Goal: Transaction & Acquisition: Purchase product/service

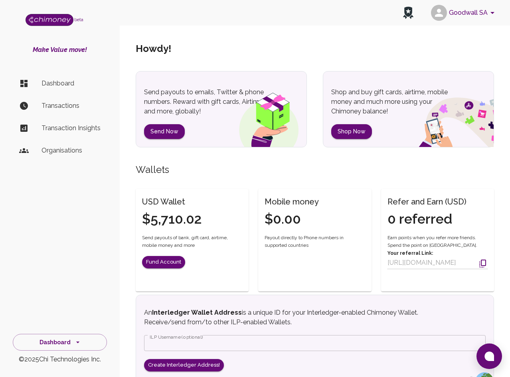
click at [64, 105] on p "Transactions" at bounding box center [71, 106] width 59 height 10
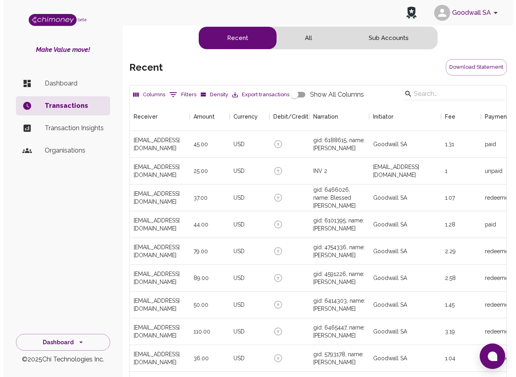
scroll to position [296, 371]
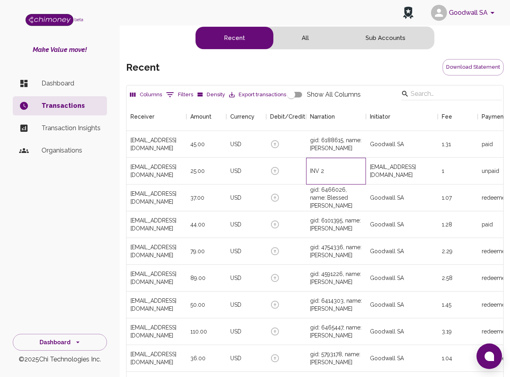
click at [365, 175] on div "INV 2" at bounding box center [336, 171] width 60 height 27
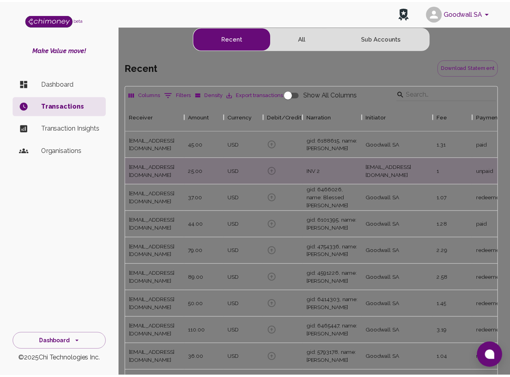
scroll to position [0, 0]
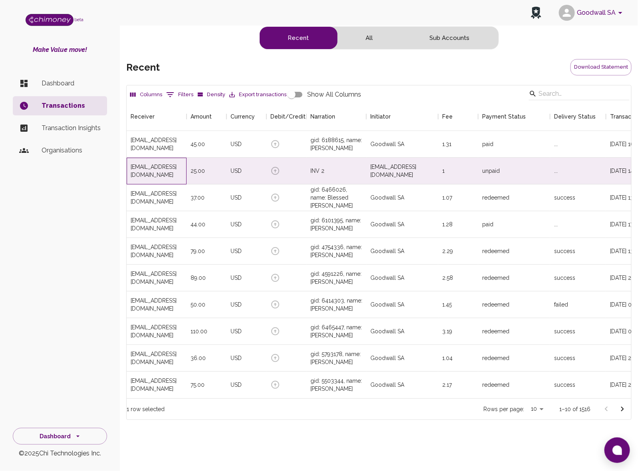
click at [165, 169] on div "[EMAIL_ADDRESS][DOMAIN_NAME]" at bounding box center [157, 171] width 52 height 16
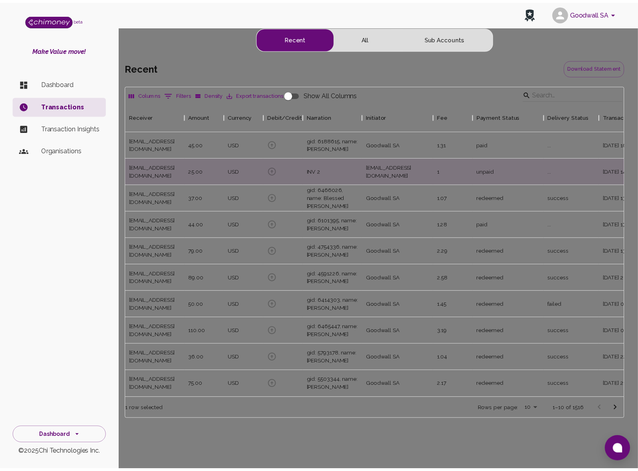
scroll to position [296, 496]
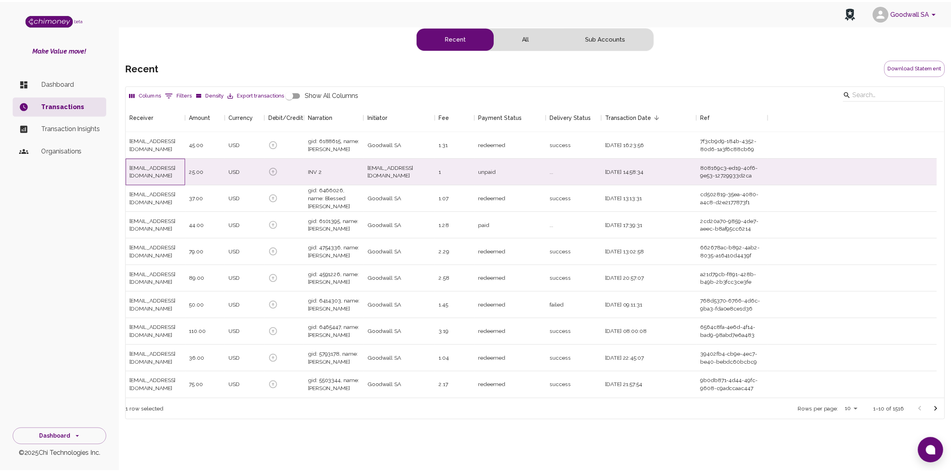
scroll to position [288, 818]
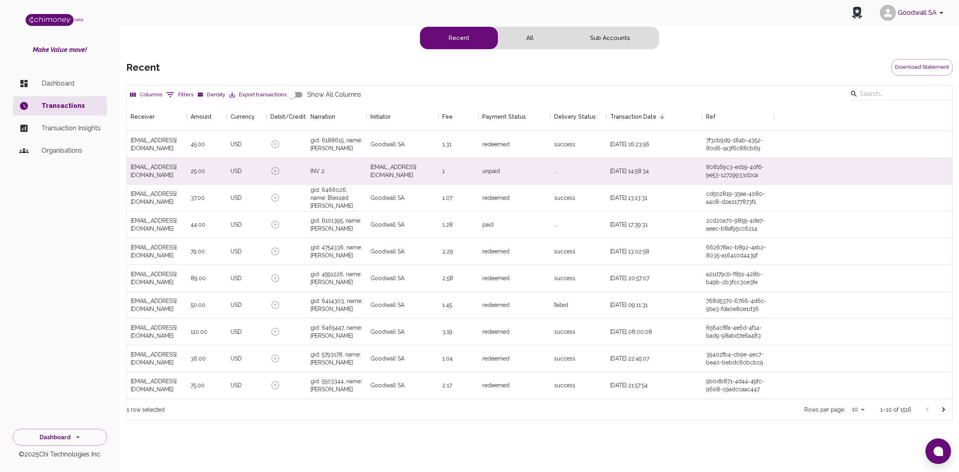
click at [39, 80] on div "side nav" at bounding box center [30, 84] width 22 height 10
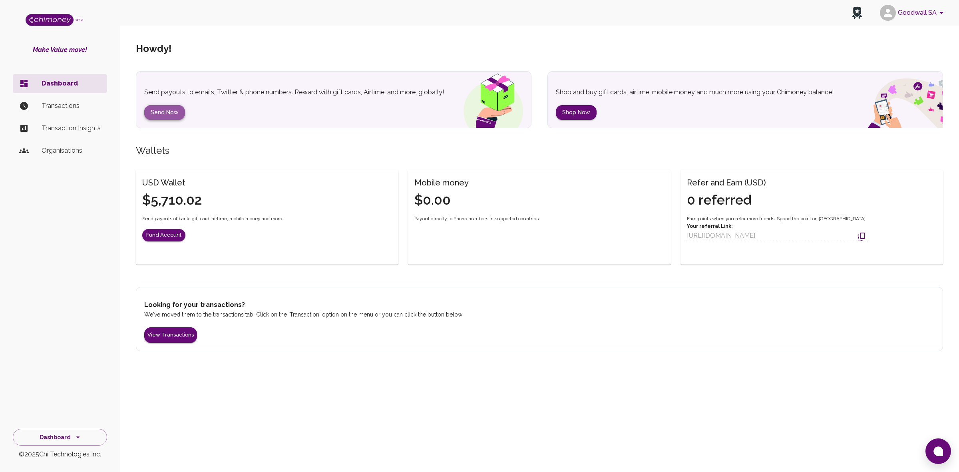
click at [166, 111] on button "Send Now" at bounding box center [164, 112] width 41 height 15
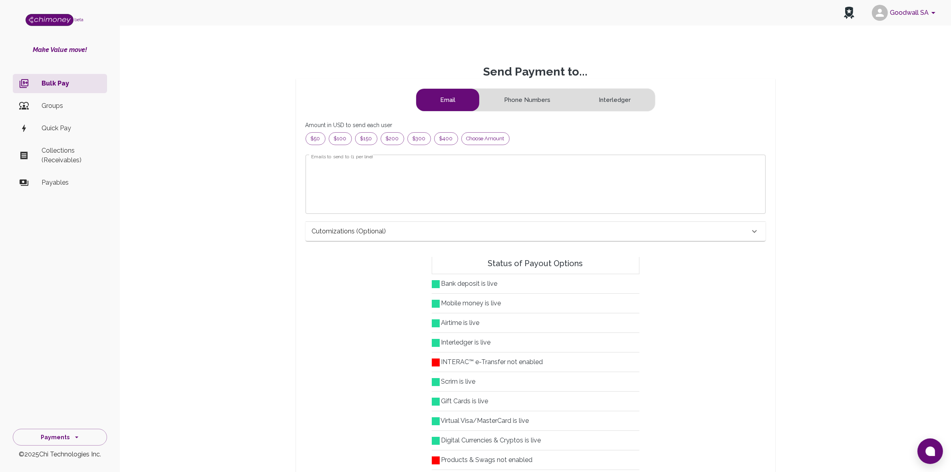
scroll to position [95, 439]
click at [338, 167] on textarea "Emails to send to (1 per line)" at bounding box center [535, 184] width 449 height 46
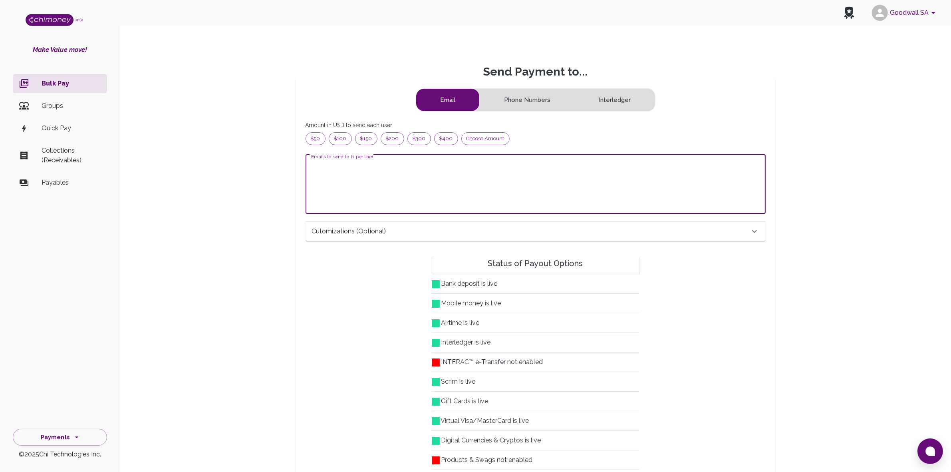
paste textarea "[EMAIL_ADDRESS][PERSON_NAME][DOMAIN_NAME] [EMAIL_ADDRESS][DOMAIN_NAME] [EMAIL_A…"
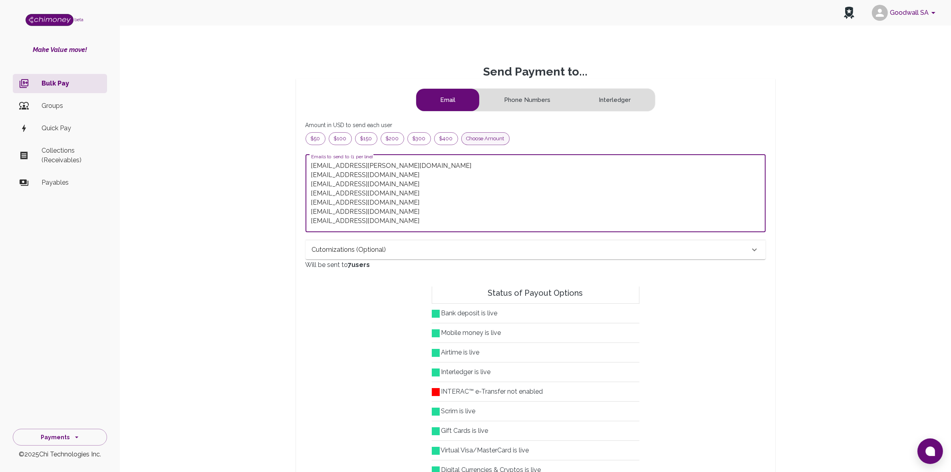
type textarea "[EMAIL_ADDRESS][PERSON_NAME][DOMAIN_NAME] [EMAIL_ADDRESS][DOMAIN_NAME] [EMAIL_A…"
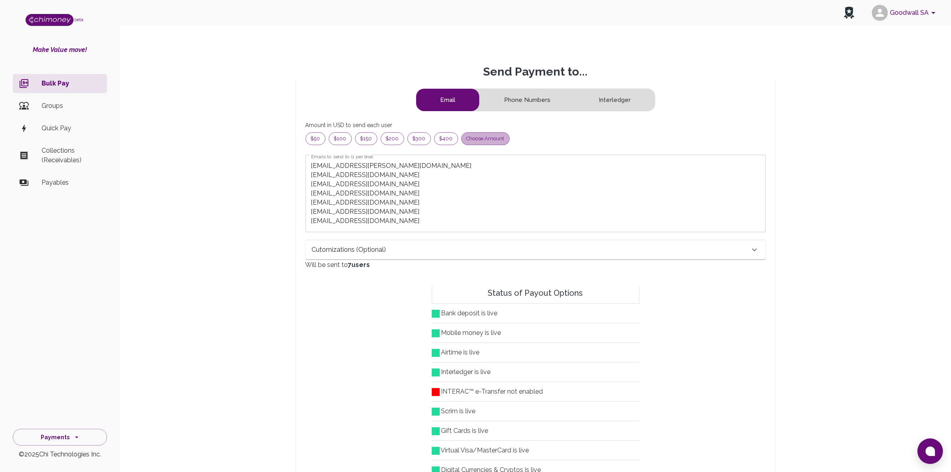
click at [486, 137] on span "Choose amount" at bounding box center [486, 139] width 48 height 8
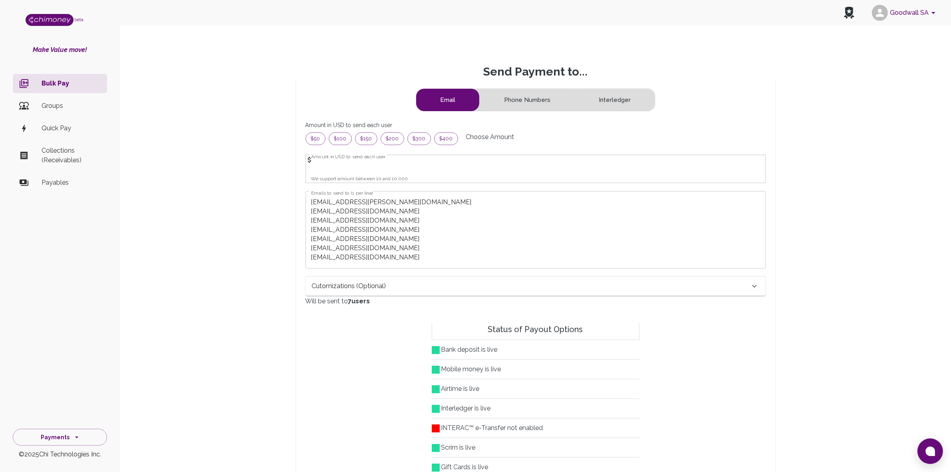
click at [417, 291] on div "Cutomizations (optional)" at bounding box center [531, 286] width 438 height 10
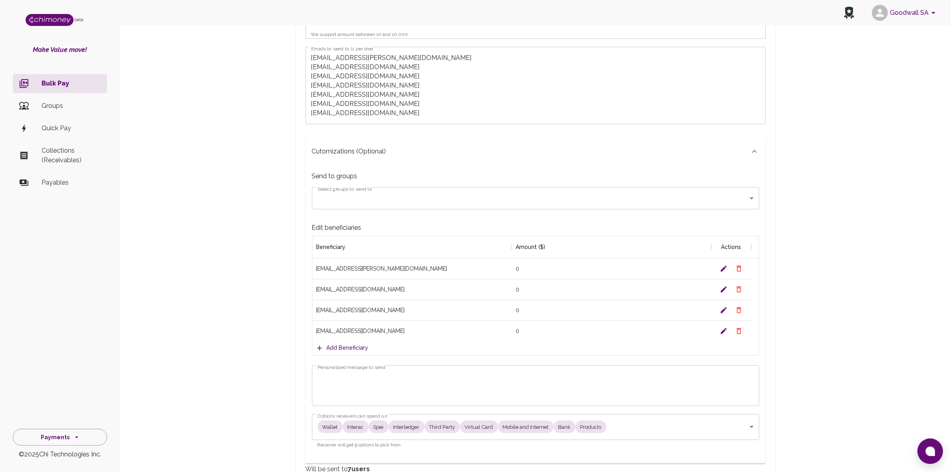
scroll to position [150, 0]
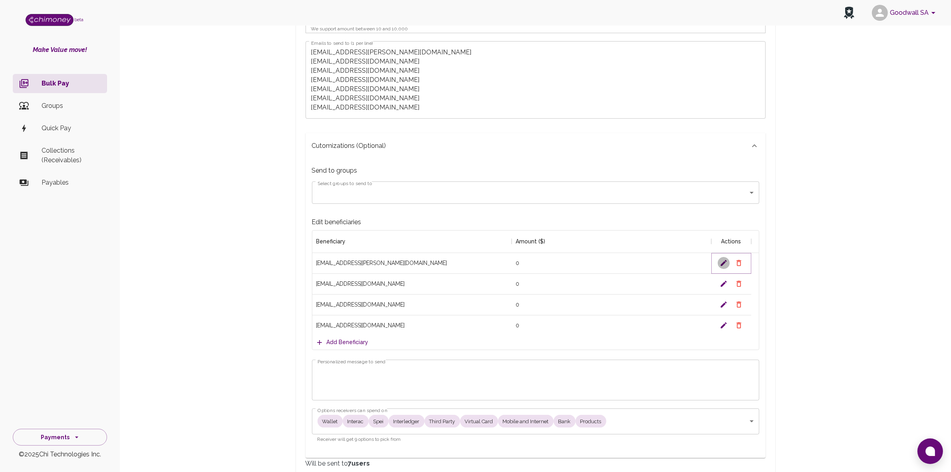
click at [510, 266] on button "Edit" at bounding box center [724, 263] width 12 height 12
drag, startPoint x: 526, startPoint y: 268, endPoint x: 480, endPoint y: 267, distance: 46.3
click at [480, 267] on div "[EMAIL_ADDRESS][PERSON_NAME][DOMAIN_NAME] 0" at bounding box center [531, 263] width 439 height 21
type input "289"
click at [510, 266] on icon "Save" at bounding box center [724, 263] width 6 height 6
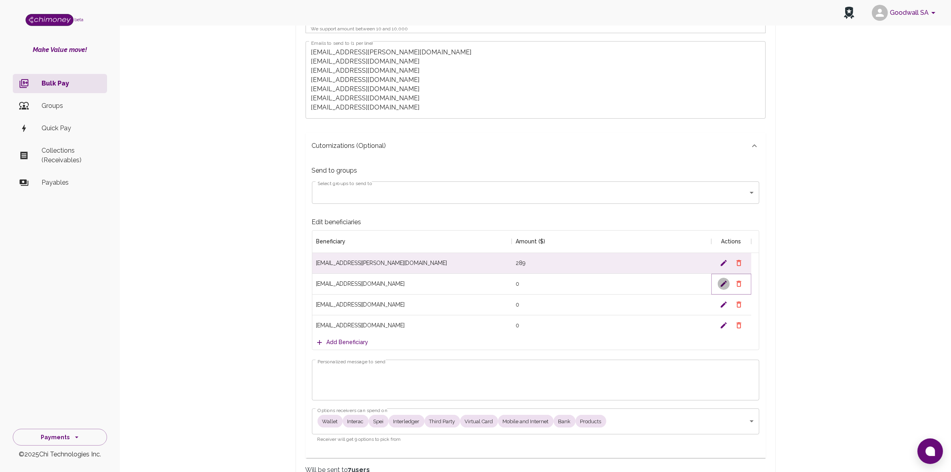
click at [510, 283] on icon "Edit" at bounding box center [724, 284] width 8 height 8
click at [383, 300] on div "[EMAIL_ADDRESS][DOMAIN_NAME]" at bounding box center [412, 304] width 200 height 21
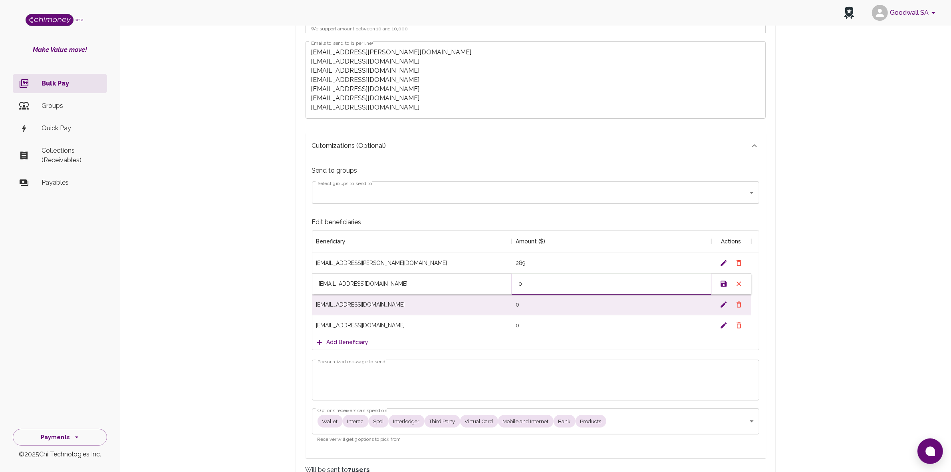
click at [510, 287] on div "0" at bounding box center [611, 283] width 199 height 7
drag, startPoint x: 519, startPoint y: 288, endPoint x: 425, endPoint y: 289, distance: 94.7
click at [425, 289] on div "[EMAIL_ADDRESS][DOMAIN_NAME] 0" at bounding box center [531, 284] width 439 height 21
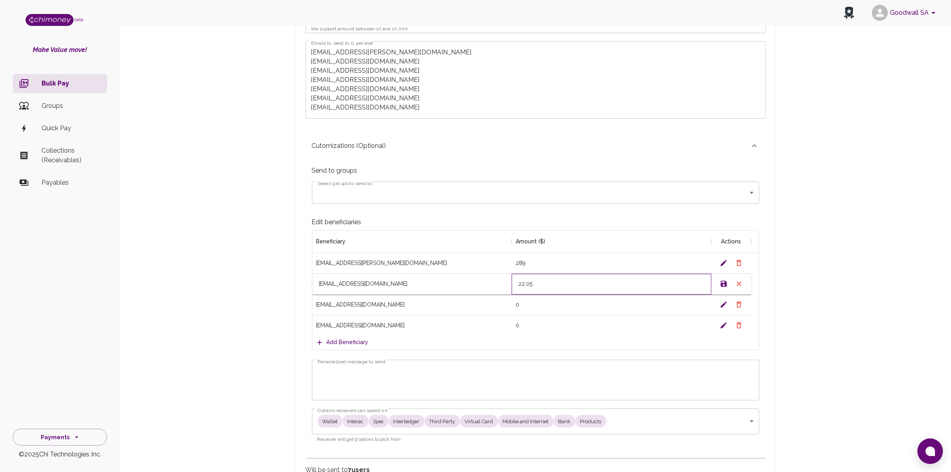
type input "22.05"
drag, startPoint x: 722, startPoint y: 286, endPoint x: 718, endPoint y: 286, distance: 4.1
click at [510, 285] on icon "Save" at bounding box center [724, 284] width 8 height 8
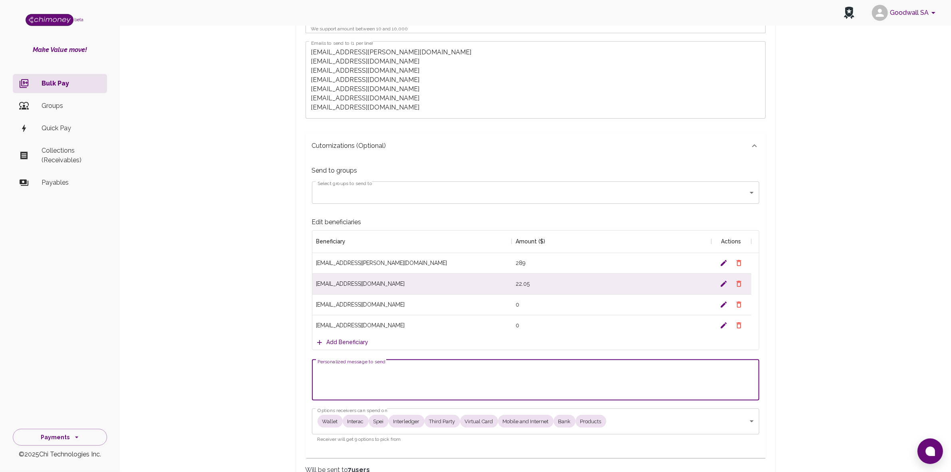
click at [372, 376] on textarea "Personalized message to send" at bounding box center [536, 380] width 436 height 28
click at [326, 375] on textarea "EIB + HP" at bounding box center [536, 380] width 436 height 28
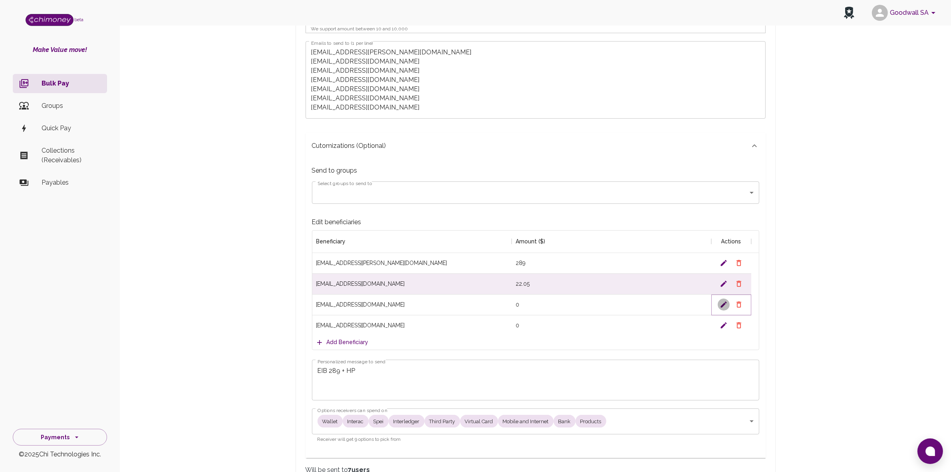
click at [510, 306] on icon "Edit" at bounding box center [724, 304] width 8 height 8
click at [360, 373] on textarea "EIB 289 + HP" at bounding box center [536, 380] width 436 height 28
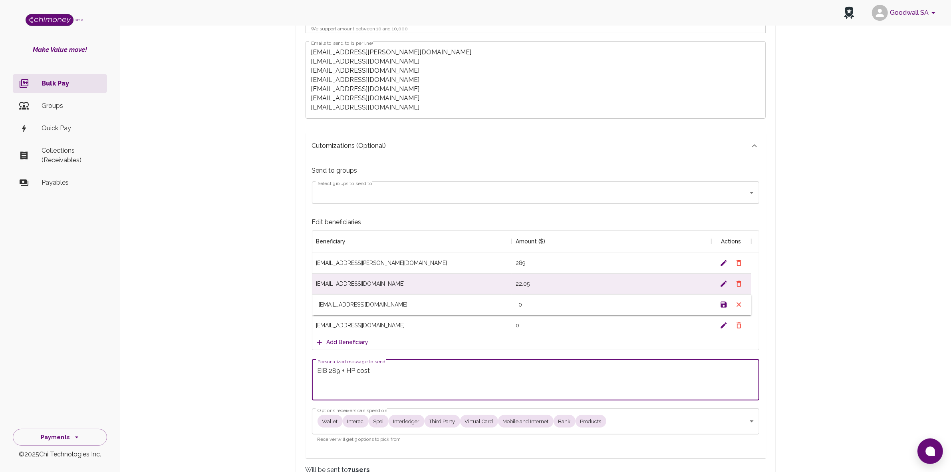
type textarea "EIB 289 + HP cost"
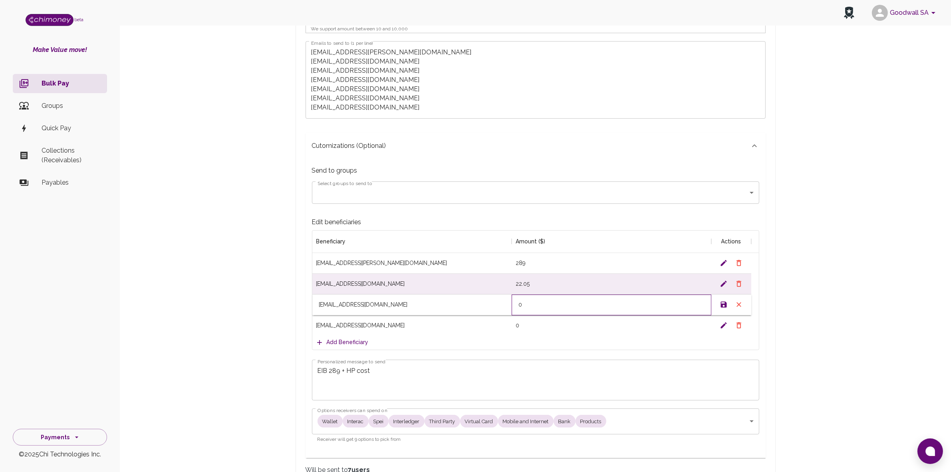
drag, startPoint x: 540, startPoint y: 311, endPoint x: 492, endPoint y: 312, distance: 47.5
click at [502, 312] on div "[EMAIL_ADDRESS][DOMAIN_NAME] 0" at bounding box center [531, 304] width 439 height 21
click at [492, 312] on div "[EMAIL_ADDRESS][DOMAIN_NAME]" at bounding box center [412, 304] width 200 height 21
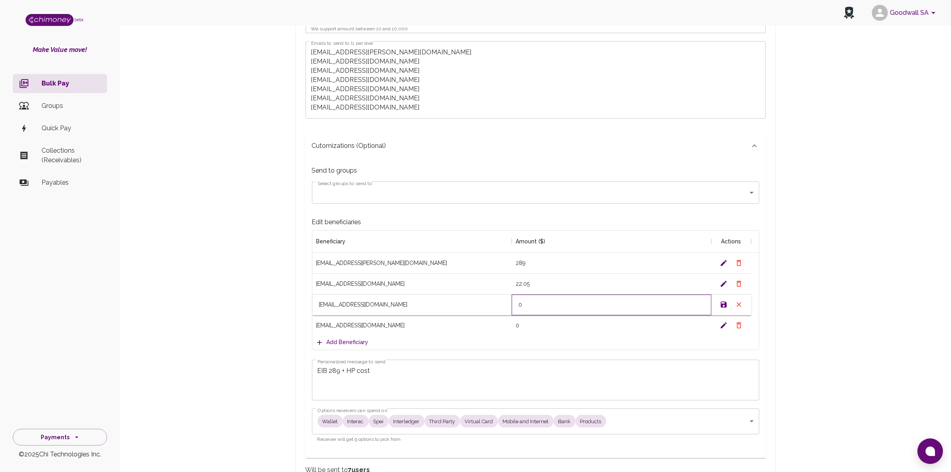
drag, startPoint x: 541, startPoint y: 303, endPoint x: 520, endPoint y: 310, distance: 22.7
click at [510, 310] on div "0" at bounding box center [612, 304] width 200 height 21
type input "25.14"
click at [510, 308] on icon "Save" at bounding box center [724, 305] width 6 height 6
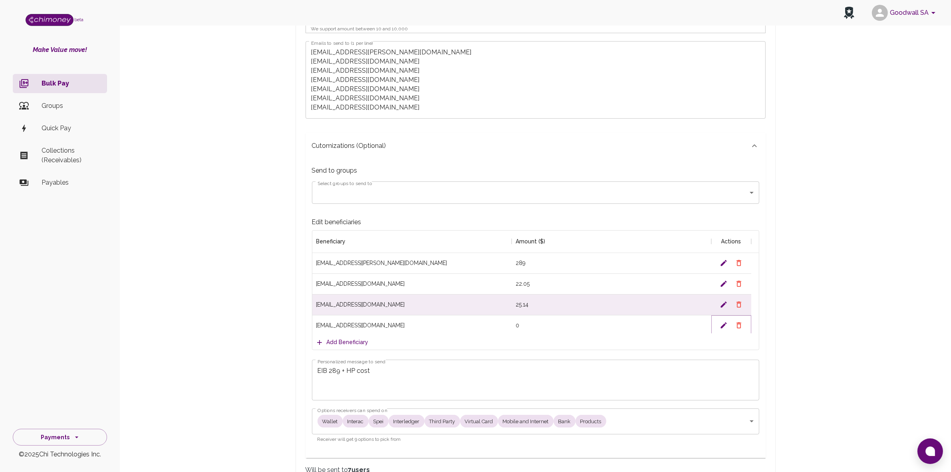
click at [510, 328] on icon "Edit" at bounding box center [724, 325] width 6 height 6
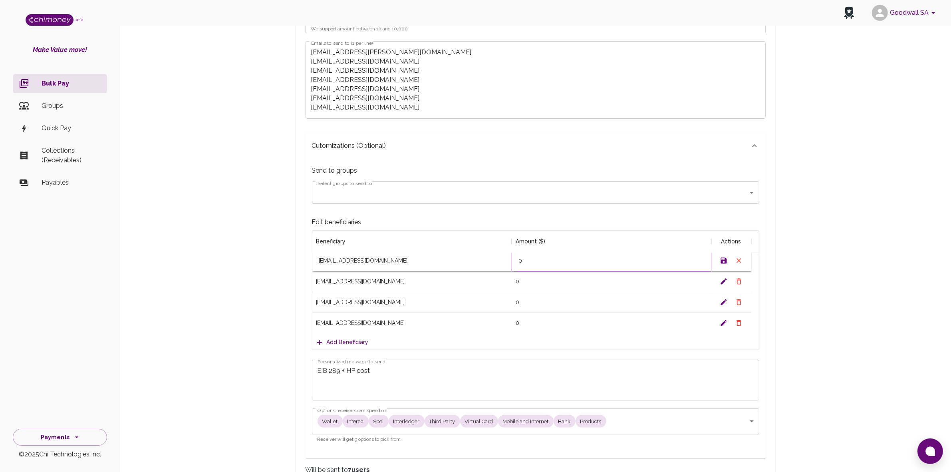
drag, startPoint x: 526, startPoint y: 330, endPoint x: 532, endPoint y: 292, distance: 39.1
click at [510, 290] on div "[EMAIL_ADDRESS][DOMAIN_NAME] 22.05 [EMAIL_ADDRESS][DOMAIN_NAME] 25.14 [EMAIL_AD…" at bounding box center [531, 271] width 439 height 125
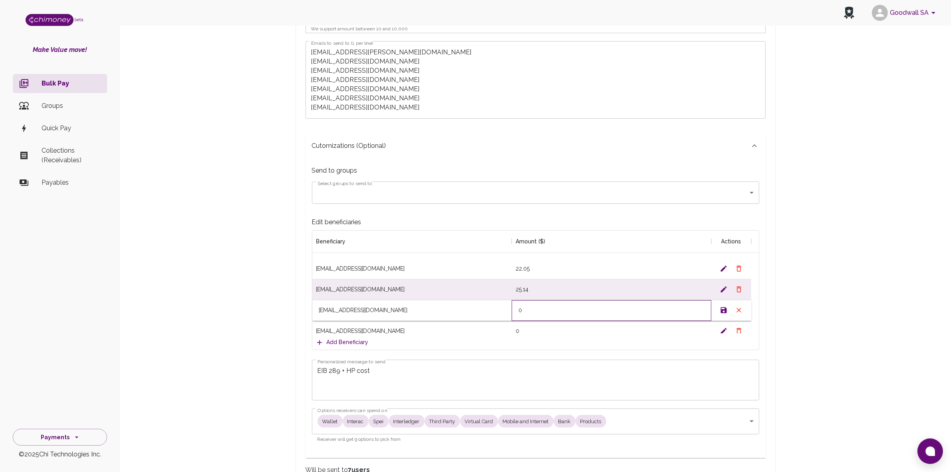
scroll to position [15, 0]
type input "29"
click at [510, 314] on icon "Save" at bounding box center [724, 311] width 6 height 6
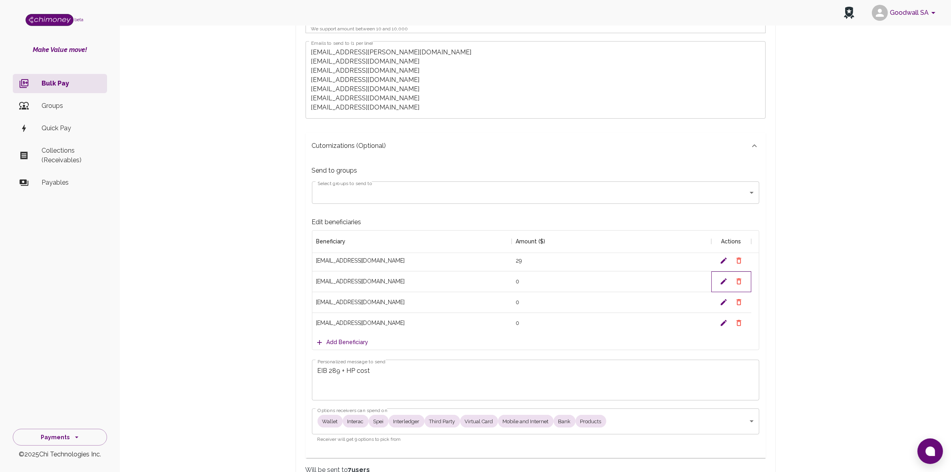
click at [510, 285] on div at bounding box center [731, 281] width 40 height 21
click at [510, 284] on icon "Edit" at bounding box center [724, 281] width 8 height 8
drag, startPoint x: 526, startPoint y: 284, endPoint x: 508, endPoint y: 285, distance: 18.4
click at [510, 284] on input "0" at bounding box center [611, 281] width 199 height 6
click at [508, 284] on input "[EMAIL_ADDRESS][DOMAIN_NAME]" at bounding box center [412, 281] width 199 height 6
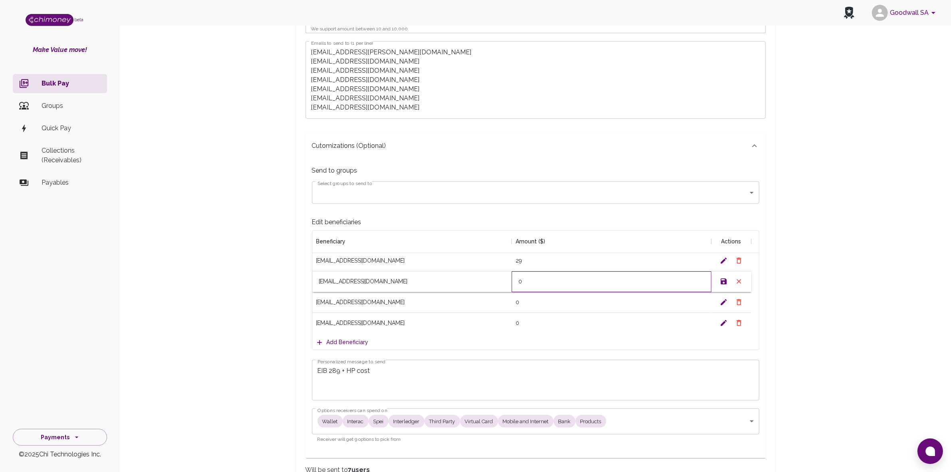
click at [510, 279] on div "0" at bounding box center [612, 281] width 200 height 21
type input "18.18"
click at [510, 284] on icon "Save" at bounding box center [724, 281] width 6 height 6
click at [510, 304] on icon "Edit" at bounding box center [724, 302] width 8 height 8
drag, startPoint x: 545, startPoint y: 306, endPoint x: 496, endPoint y: 304, distance: 48.8
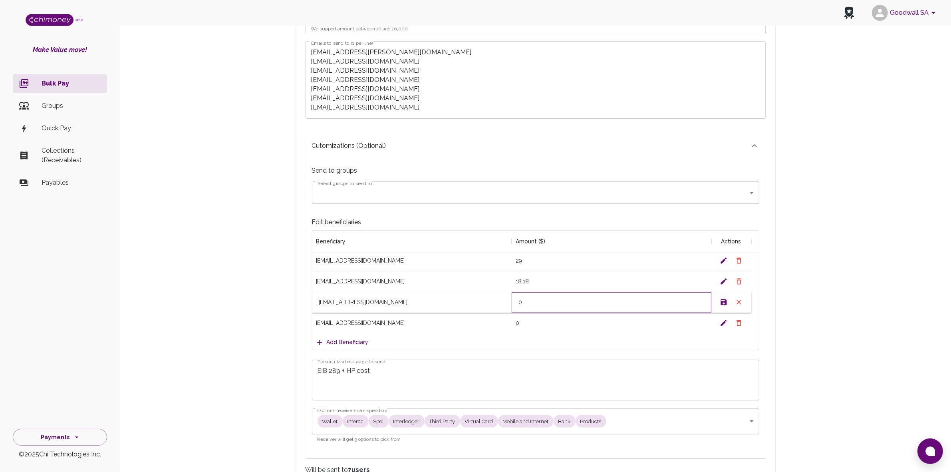
click at [510, 305] on input "0" at bounding box center [611, 302] width 199 height 6
type input "21.54"
click at [510, 305] on icon "Save" at bounding box center [724, 302] width 6 height 6
click at [510, 324] on icon "Edit" at bounding box center [724, 323] width 8 height 8
click at [510, 322] on input "0" at bounding box center [611, 323] width 199 height 6
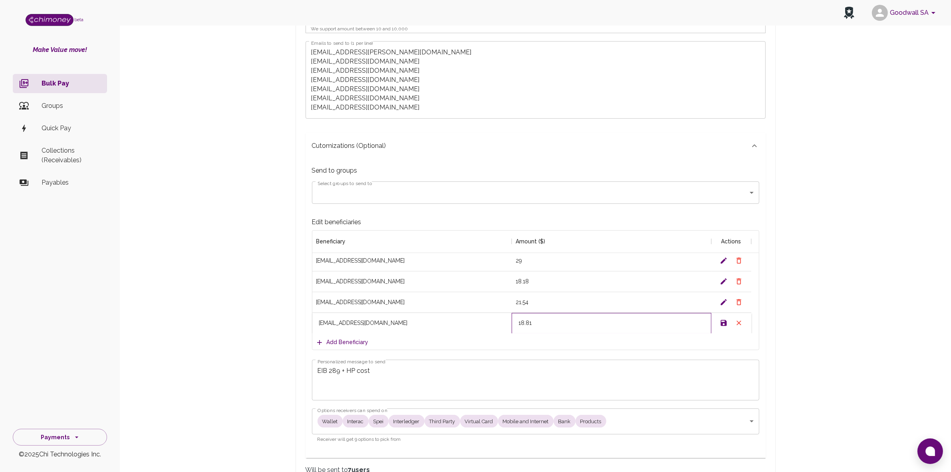
type input "18.81"
click at [510, 326] on icon "Save" at bounding box center [724, 323] width 8 height 8
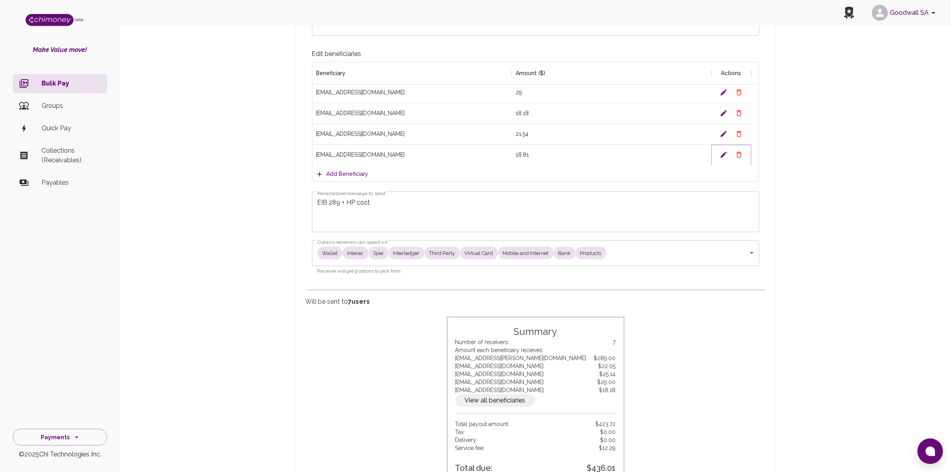
scroll to position [399, 0]
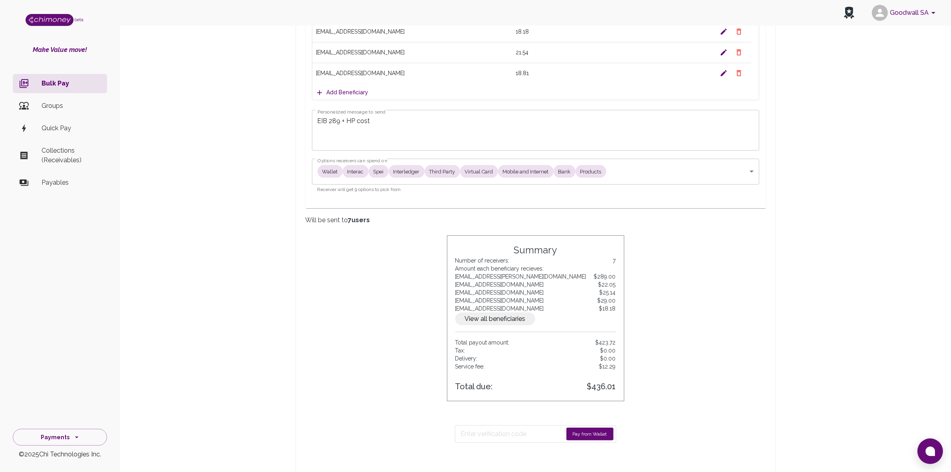
click at [510, 377] on button "Pay from Wallet" at bounding box center [589, 433] width 47 height 13
click at [484, 377] on input "Enter verification code" at bounding box center [508, 433] width 95 height 13
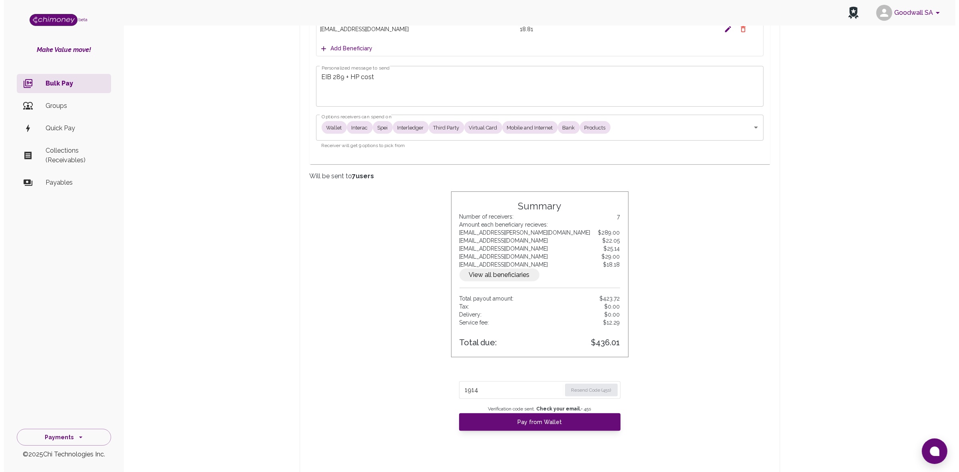
scroll to position [599, 0]
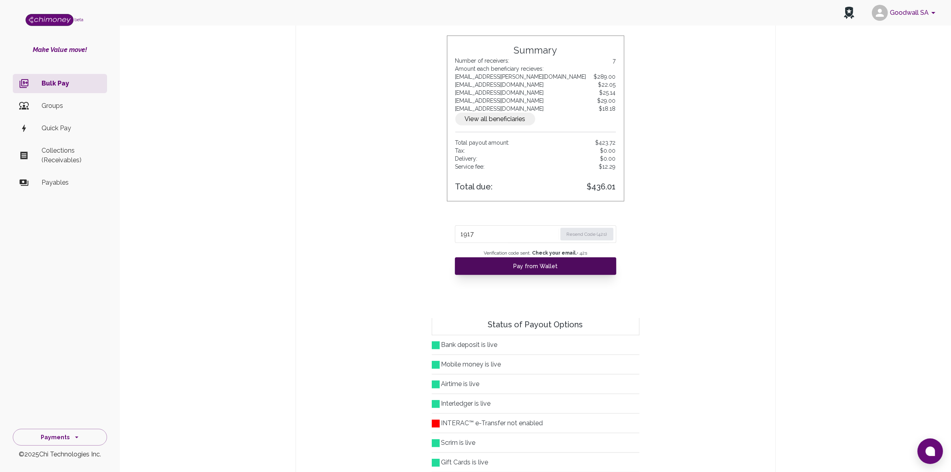
type input "1917"
click at [510, 275] on button "Pay from Wallet" at bounding box center [535, 266] width 161 height 18
